Goal: Task Accomplishment & Management: Manage account settings

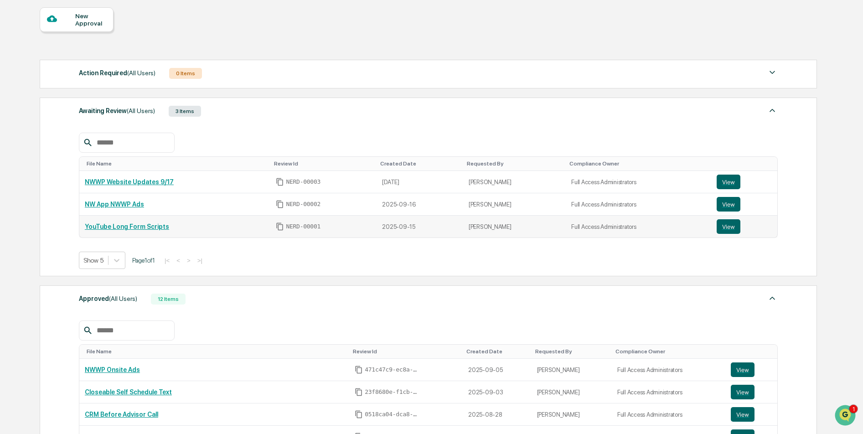
scroll to position [84, 0]
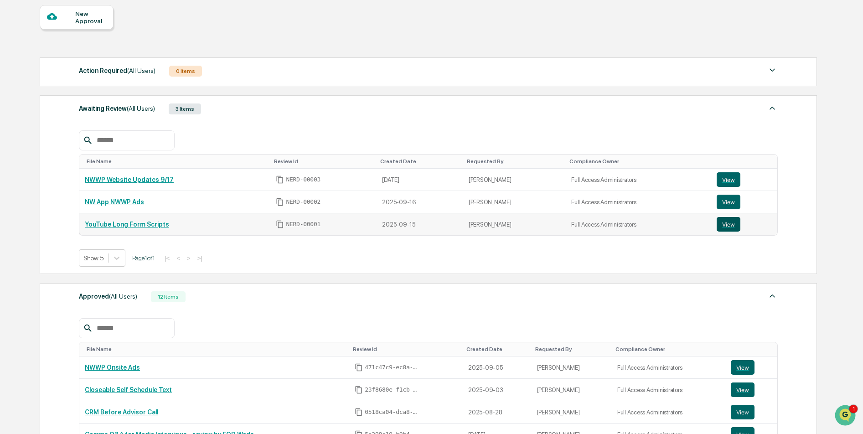
click at [733, 226] on button "View" at bounding box center [729, 224] width 24 height 15
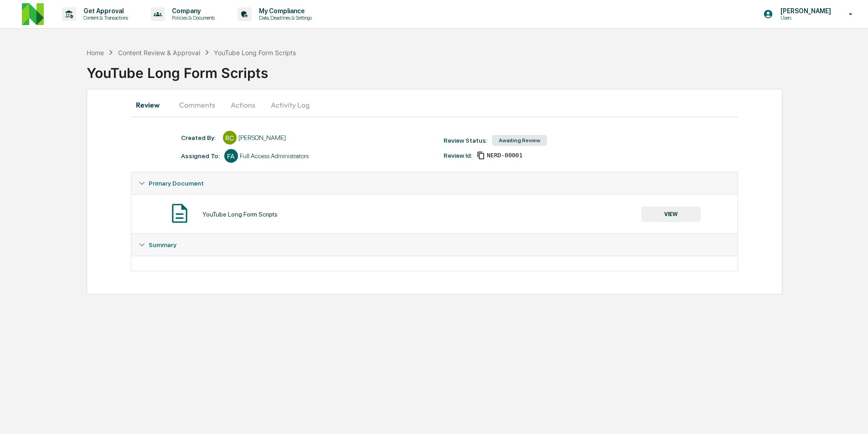
click at [191, 107] on button "Comments" at bounding box center [197, 105] width 51 height 22
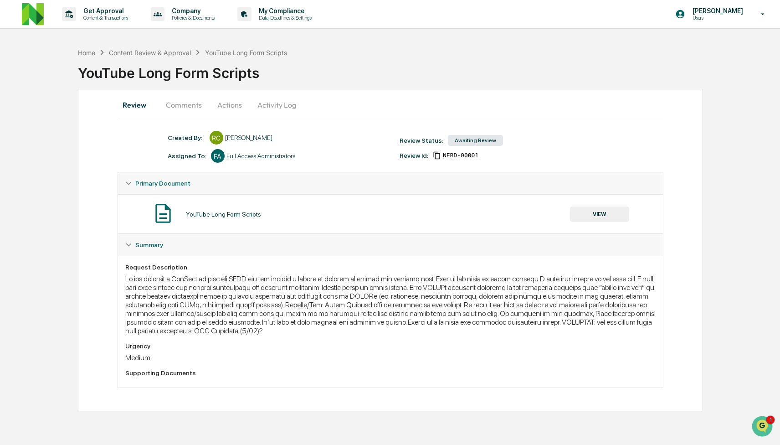
click at [175, 103] on button "Comments" at bounding box center [184, 105] width 51 height 22
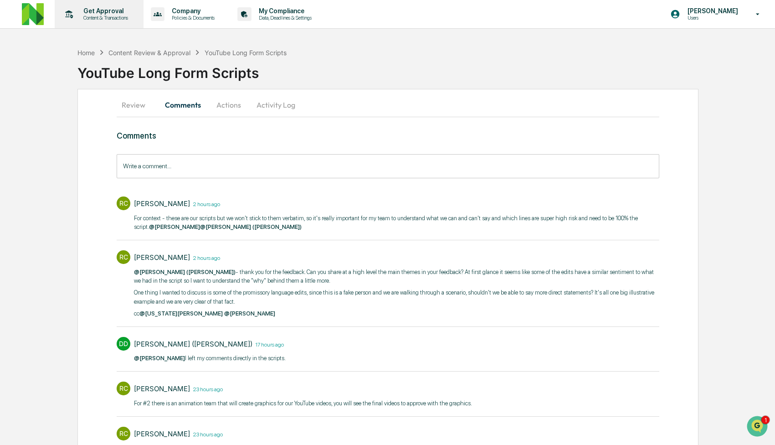
click at [114, 12] on p "Get Approval" at bounding box center [104, 10] width 57 height 7
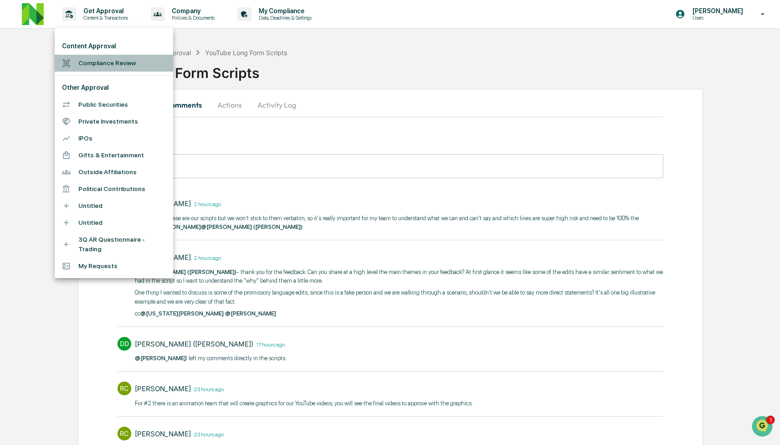
click at [115, 60] on li "Compliance Review" at bounding box center [114, 63] width 119 height 17
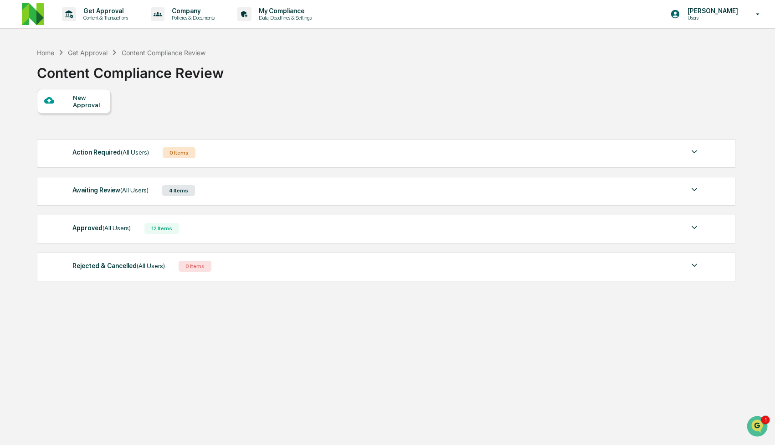
click at [278, 228] on div "Approved (All Users) 12 Items" at bounding box center [386, 228] width 628 height 13
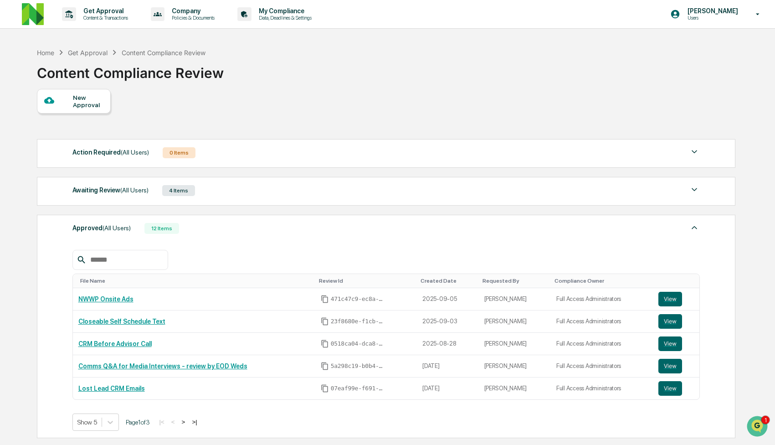
click at [281, 202] on div "Awaiting Review (All Users) 4 Items File Name Review Id Created Date Requested …" at bounding box center [386, 191] width 699 height 29
click at [281, 195] on div "Awaiting Review (All Users) 4 Items" at bounding box center [386, 190] width 628 height 13
